Goal: Transaction & Acquisition: Purchase product/service

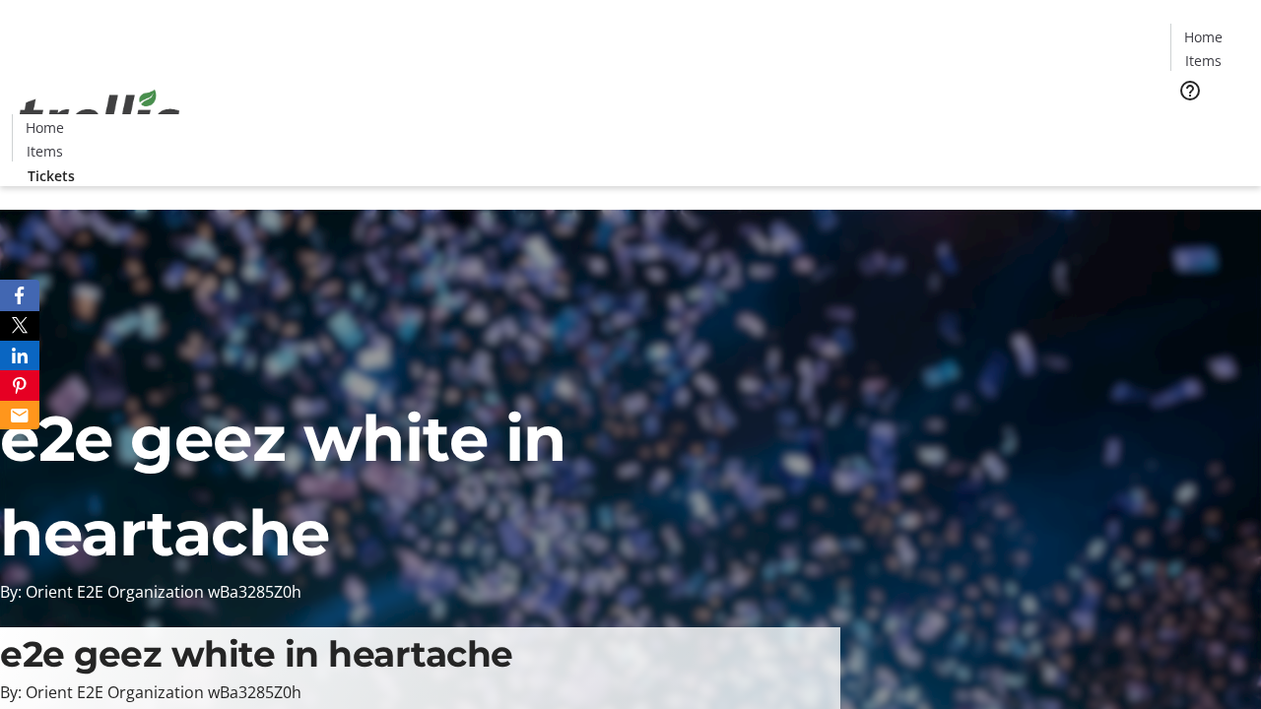
click at [1186, 114] on span "Tickets" at bounding box center [1209, 124] width 47 height 21
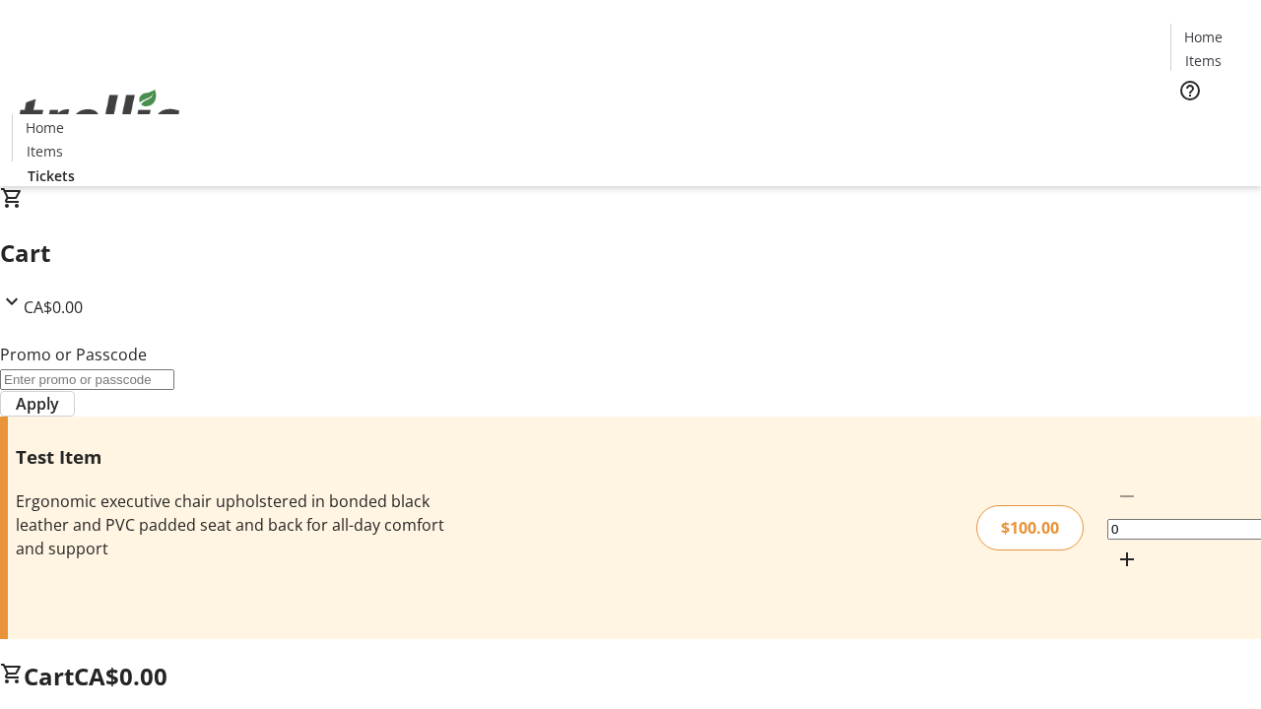
click at [1115, 548] on mat-icon "Increment by one" at bounding box center [1127, 560] width 24 height 24
type input "1"
type input "PERCENT"
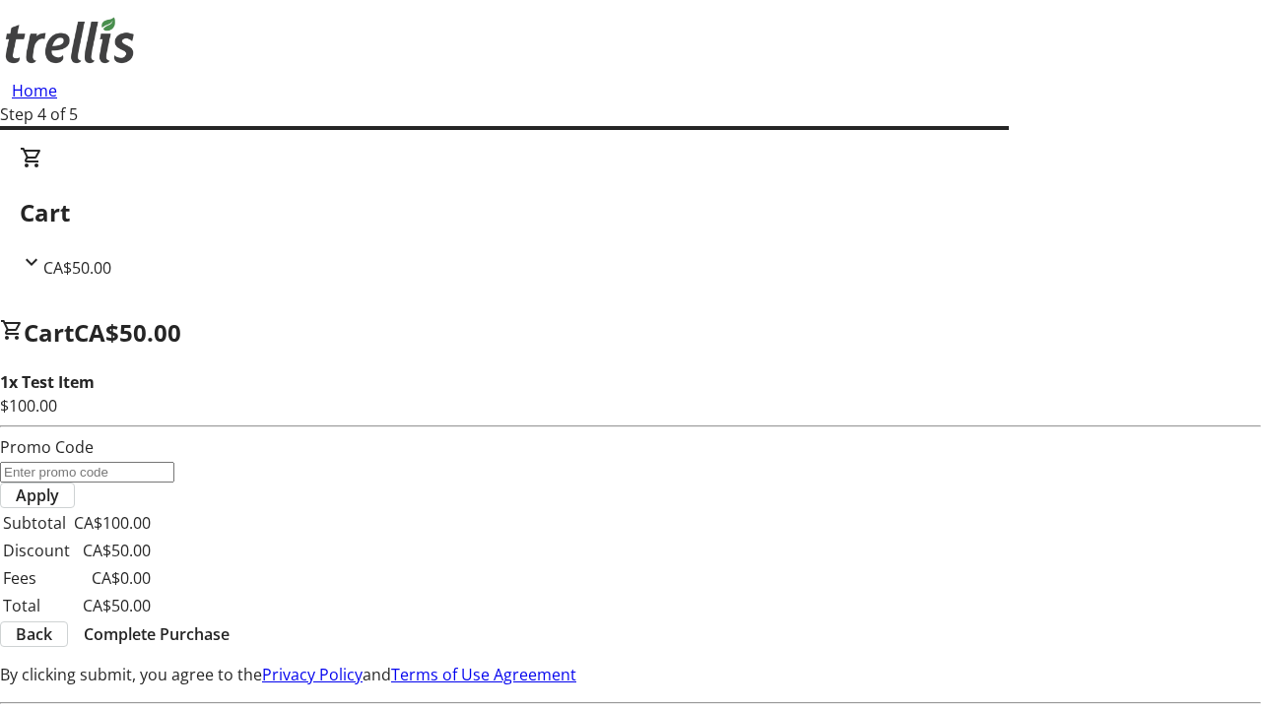
click at [230, 623] on span "Complete Purchase" at bounding box center [157, 635] width 146 height 24
